Goal: Information Seeking & Learning: Learn about a topic

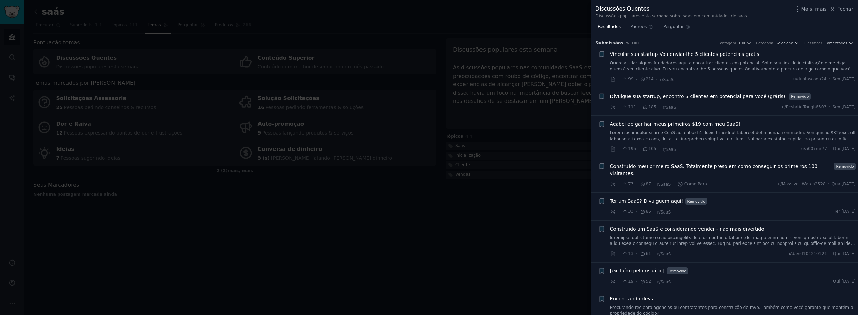
click at [462, 213] on div at bounding box center [429, 157] width 858 height 315
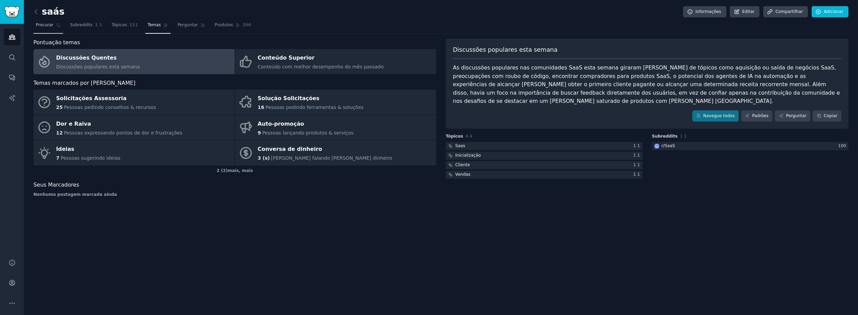
click at [43, 23] on span "Procurar" at bounding box center [45, 25] width 18 height 6
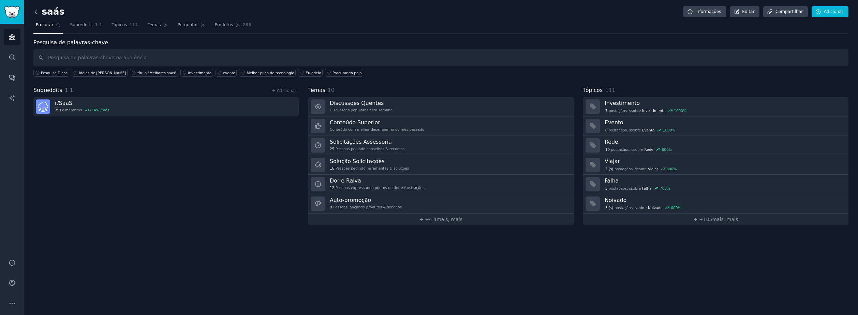
click at [35, 11] on icon at bounding box center [35, 11] width 7 height 7
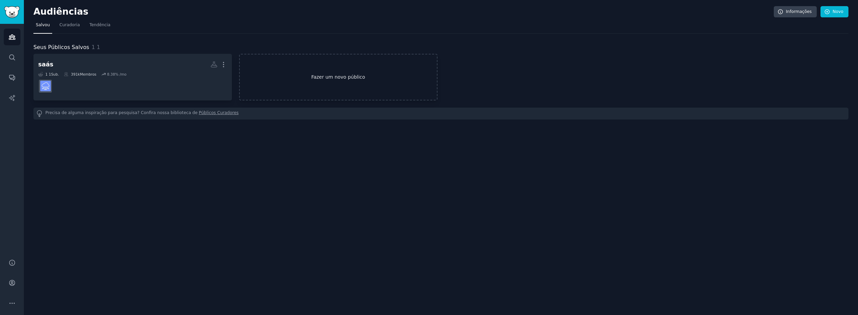
click at [324, 72] on link "Fazer um novo público" at bounding box center [338, 77] width 198 height 47
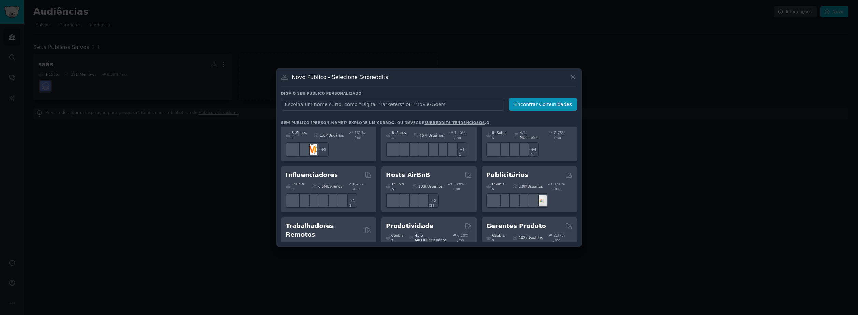
scroll to position [546, 0]
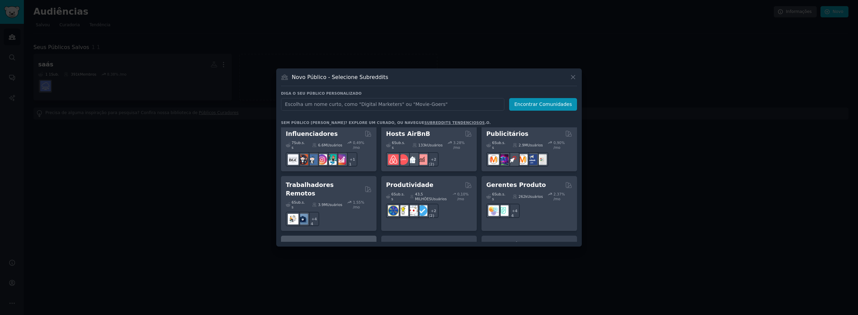
click at [341, 241] on div "Fundadores SaaS" at bounding box center [329, 245] width 86 height 9
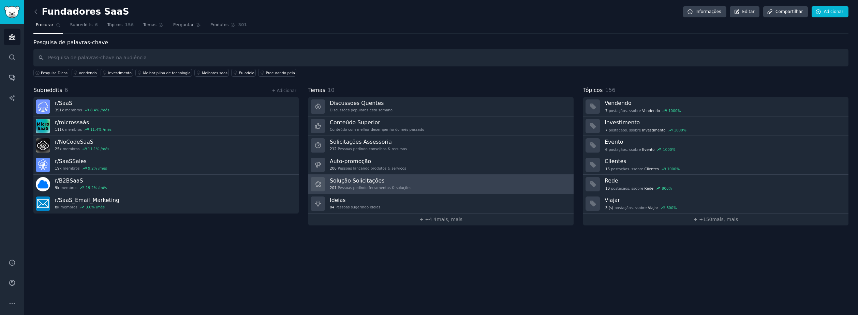
click at [368, 187] on div "201 Pessoas pedindo ferramentas & soluções" at bounding box center [370, 187] width 81 height 5
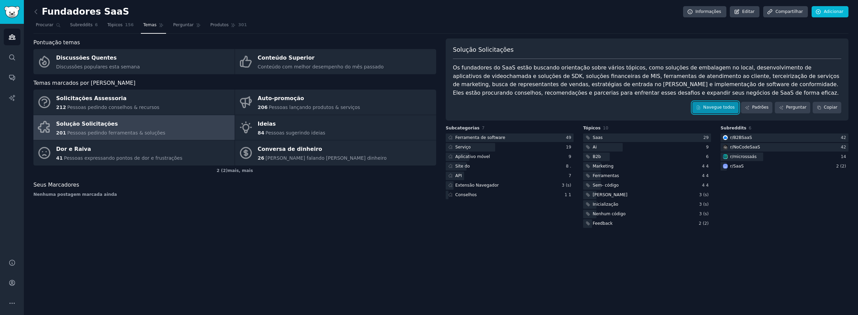
click at [728, 104] on link "Navegue todos" at bounding box center [715, 108] width 46 height 12
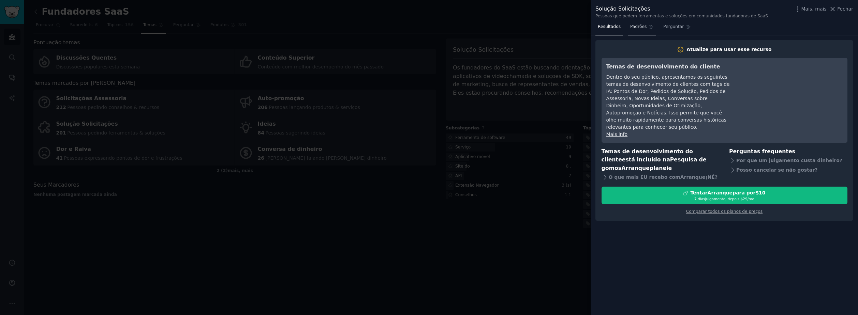
click at [638, 26] on span "Padrões" at bounding box center [638, 27] width 16 height 6
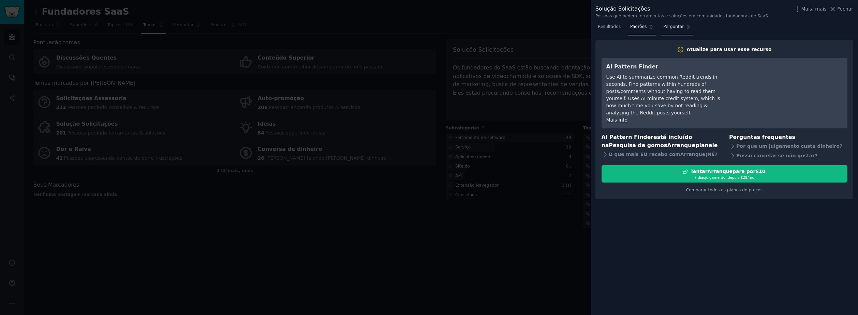
click at [677, 26] on span "Perguntar" at bounding box center [673, 27] width 20 height 6
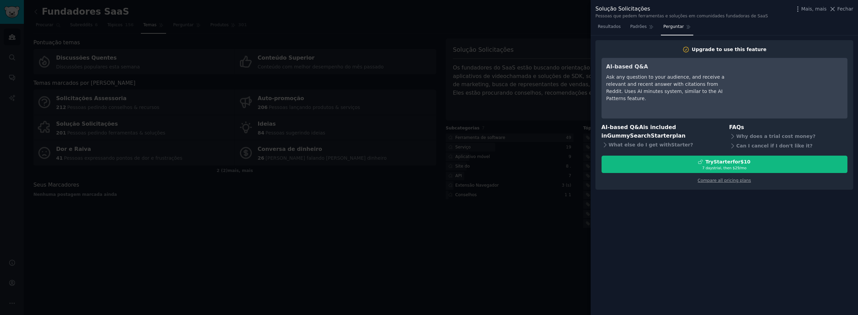
click at [507, 245] on div at bounding box center [429, 157] width 858 height 315
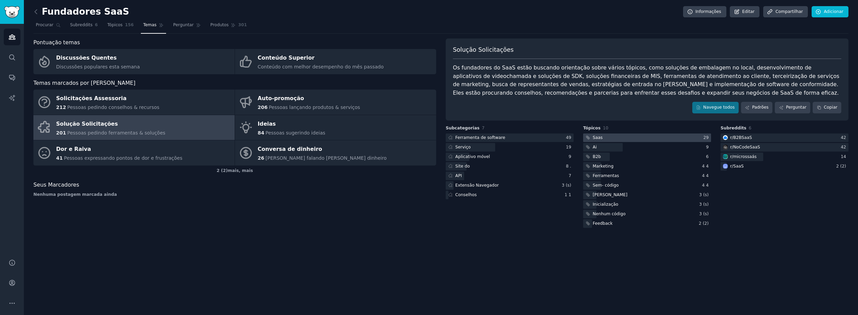
click at [595, 138] on div "Saas" at bounding box center [598, 138] width 10 height 6
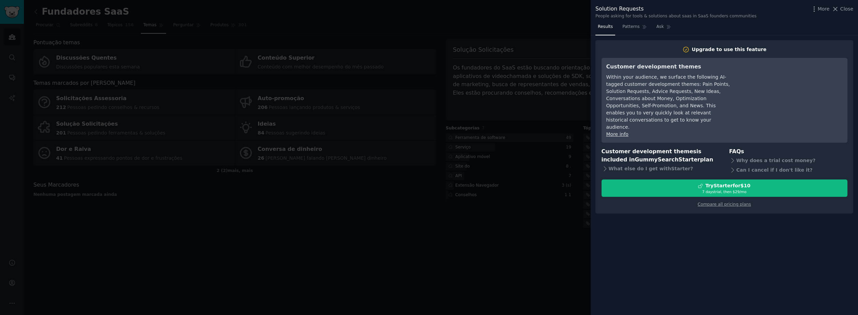
click at [503, 237] on div at bounding box center [429, 157] width 858 height 315
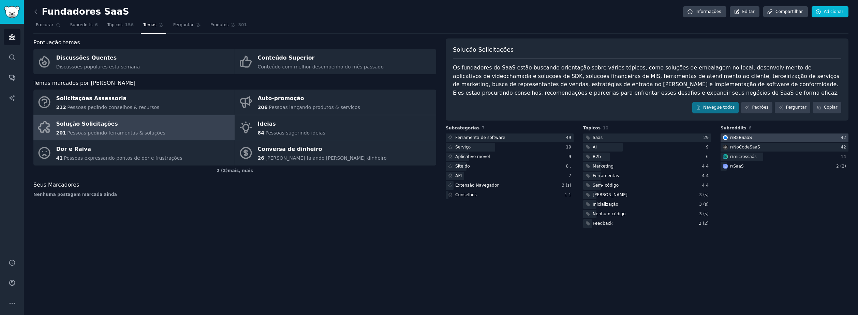
click at [736, 137] on div "r/ B2BSaaS" at bounding box center [741, 138] width 22 height 6
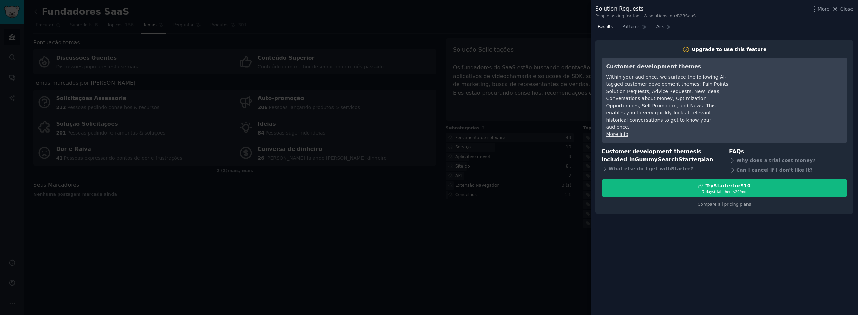
drag, startPoint x: 570, startPoint y: 218, endPoint x: 545, endPoint y: 242, distance: 34.7
click at [570, 219] on div at bounding box center [429, 157] width 858 height 315
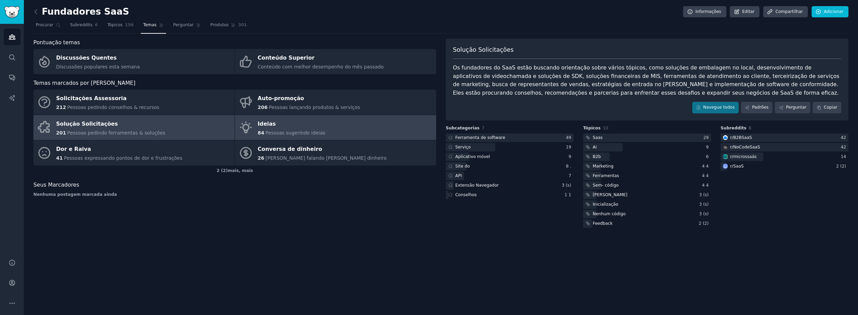
drag, startPoint x: 280, startPoint y: 124, endPoint x: 281, endPoint y: 128, distance: 3.5
click at [280, 124] on div "Ideias" at bounding box center [292, 124] width 68 height 11
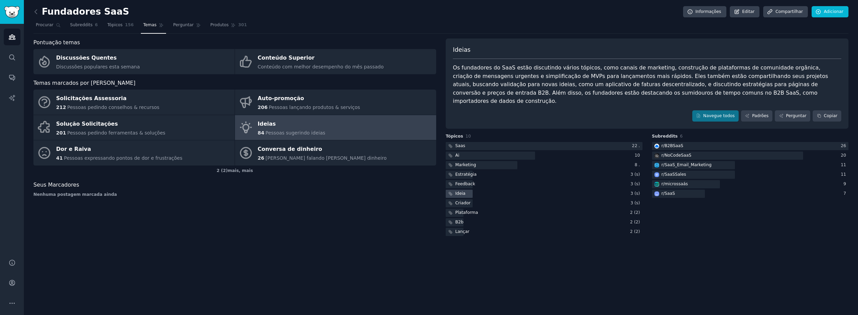
click at [456, 191] on div "Ideia" at bounding box center [460, 194] width 10 height 6
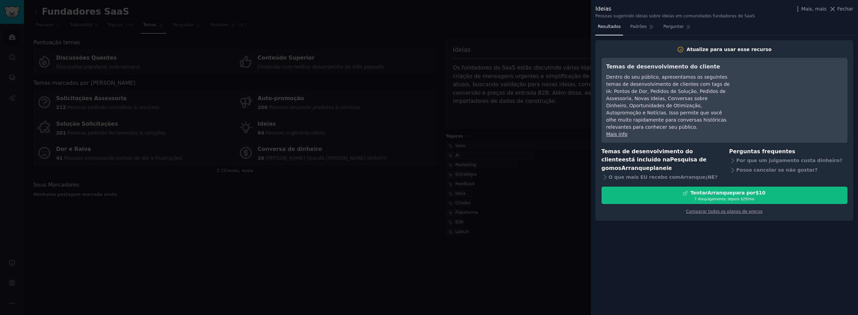
click at [516, 214] on div at bounding box center [429, 157] width 858 height 315
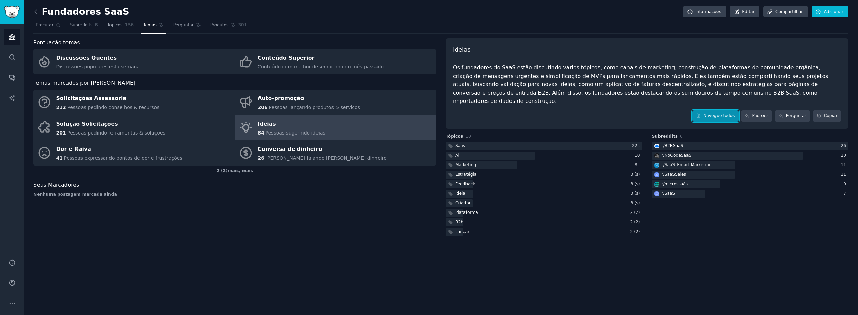
click at [701, 114] on icon at bounding box center [698, 116] width 5 height 5
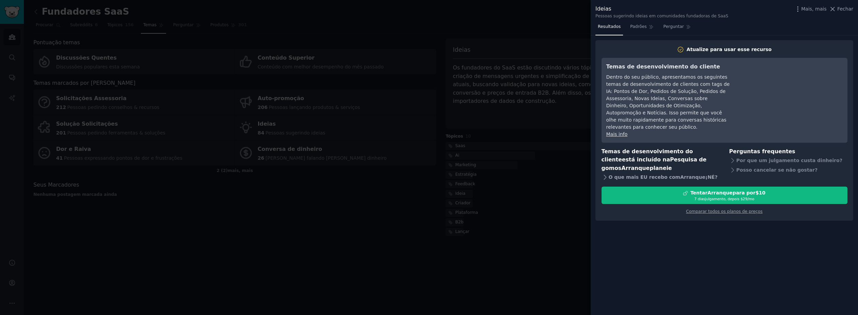
click at [629, 173] on div "O que mais EU recebo com Arranque ¡NÉ?" at bounding box center [660, 178] width 118 height 10
